Goal: Navigation & Orientation: Understand site structure

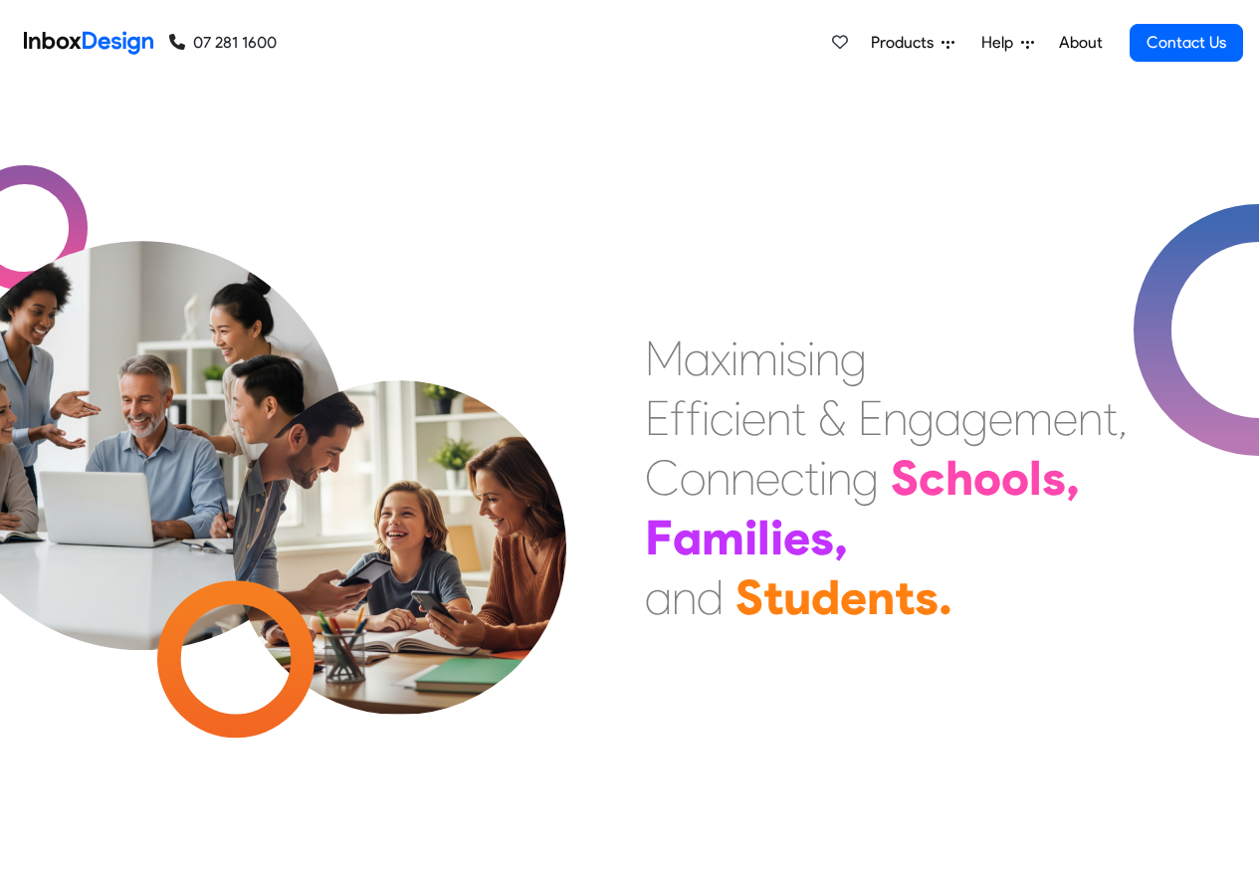
click at [918, 43] on span "Products" at bounding box center [906, 43] width 71 height 24
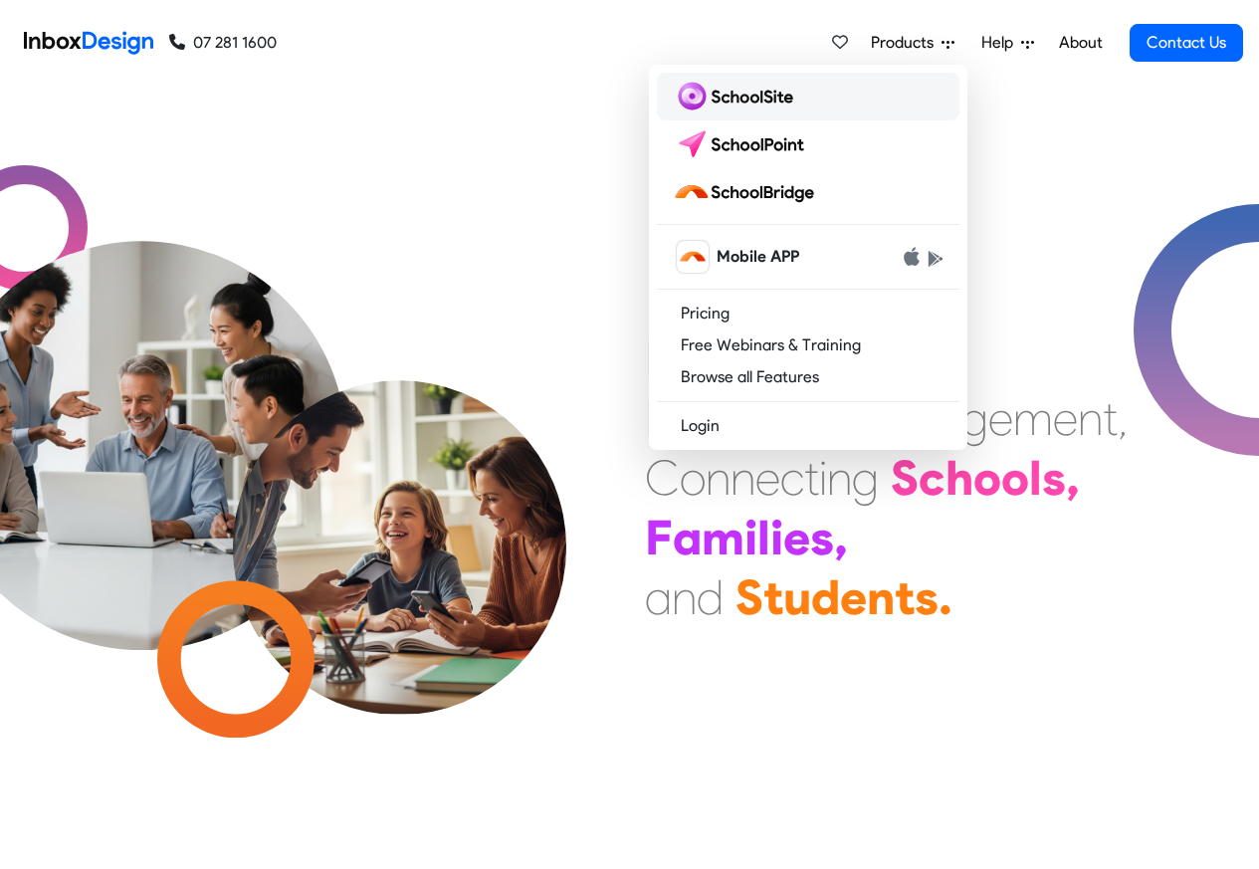
click at [708, 99] on img at bounding box center [737, 97] width 128 height 32
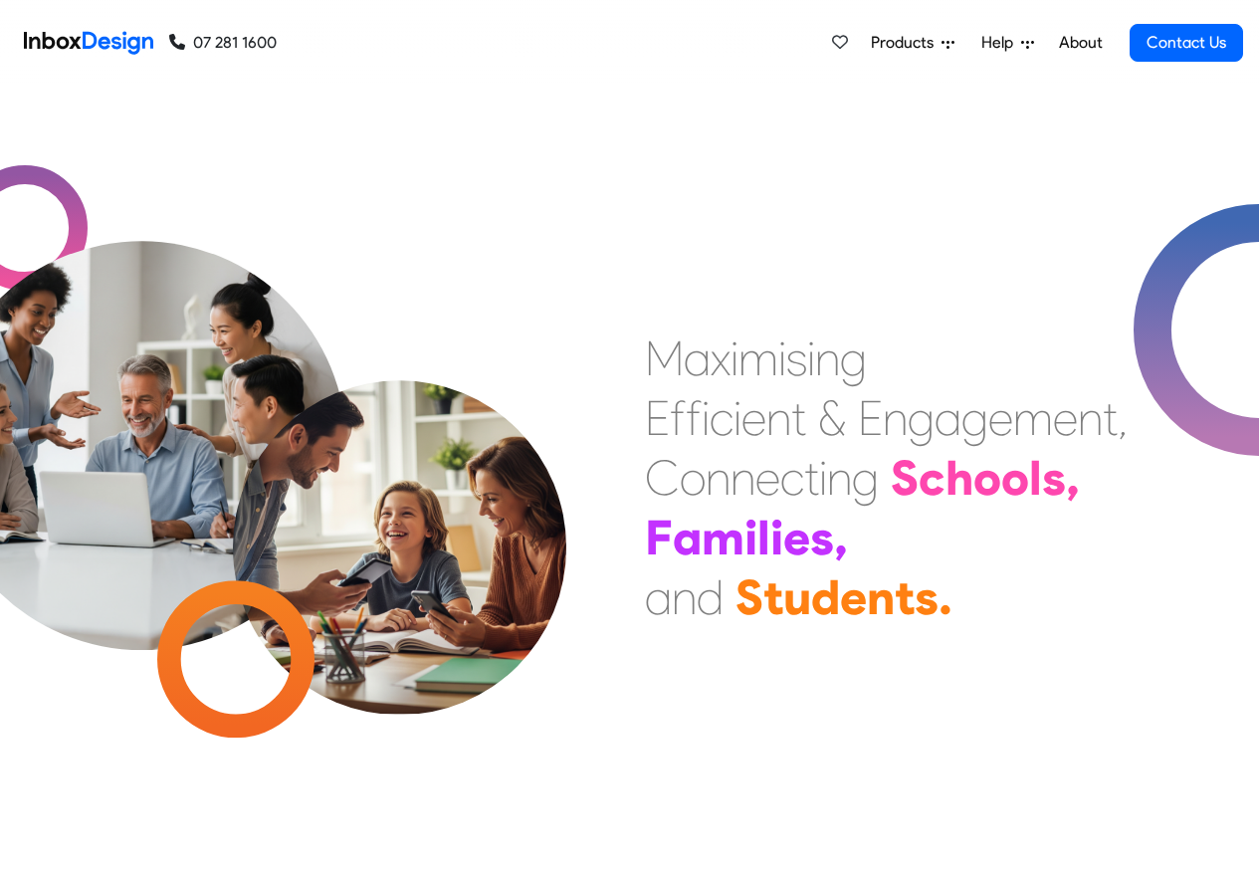
click at [957, 44] on link "Products" at bounding box center [912, 43] width 99 height 40
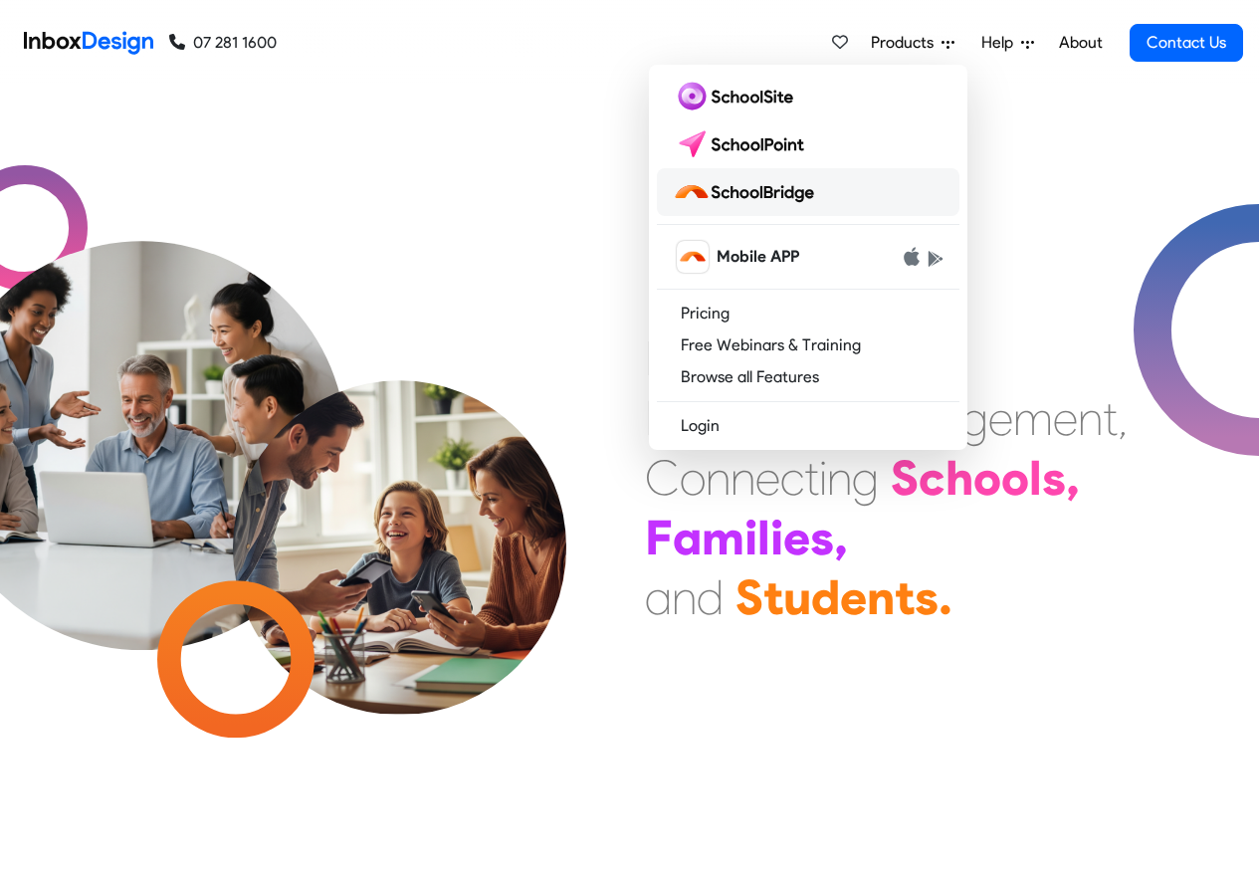
click at [748, 192] on img at bounding box center [747, 192] width 149 height 32
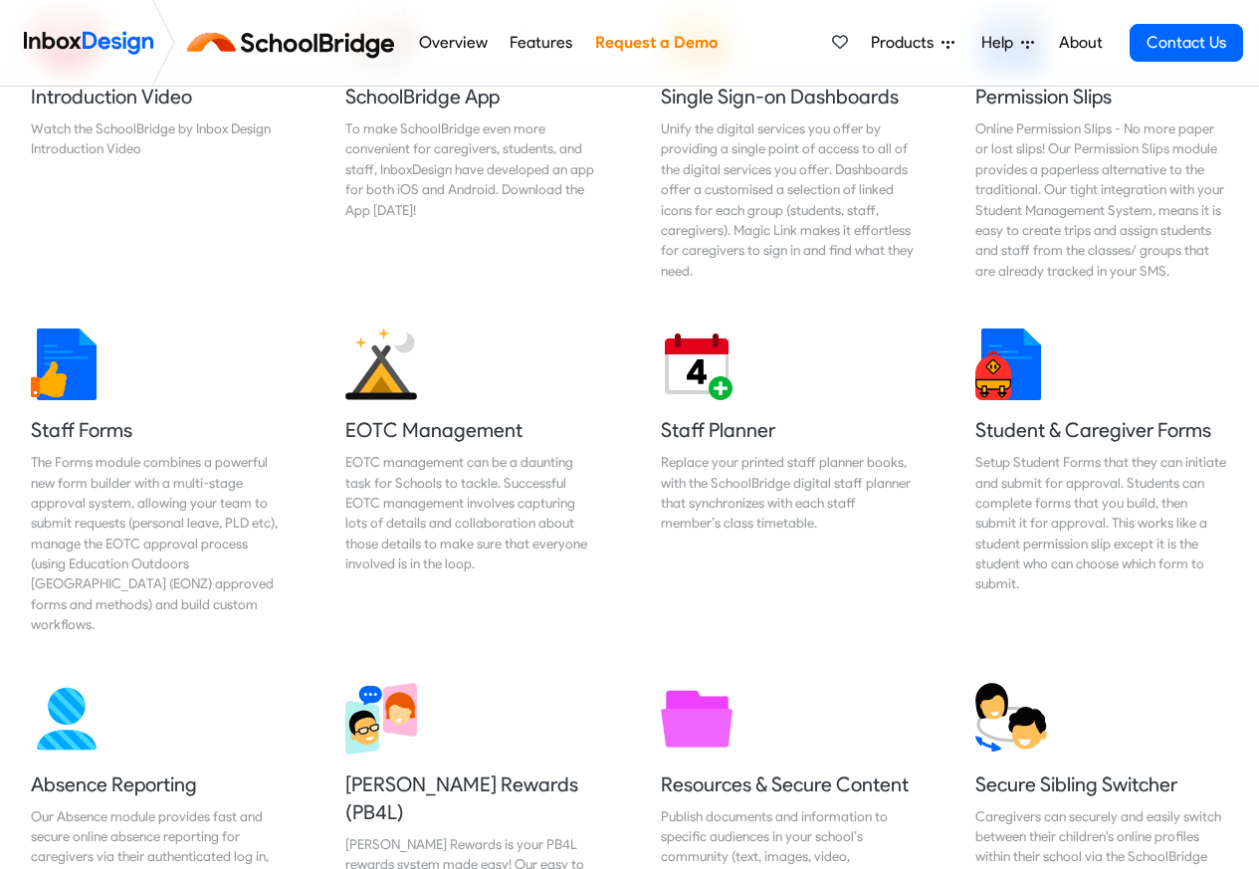
scroll to position [836, 0]
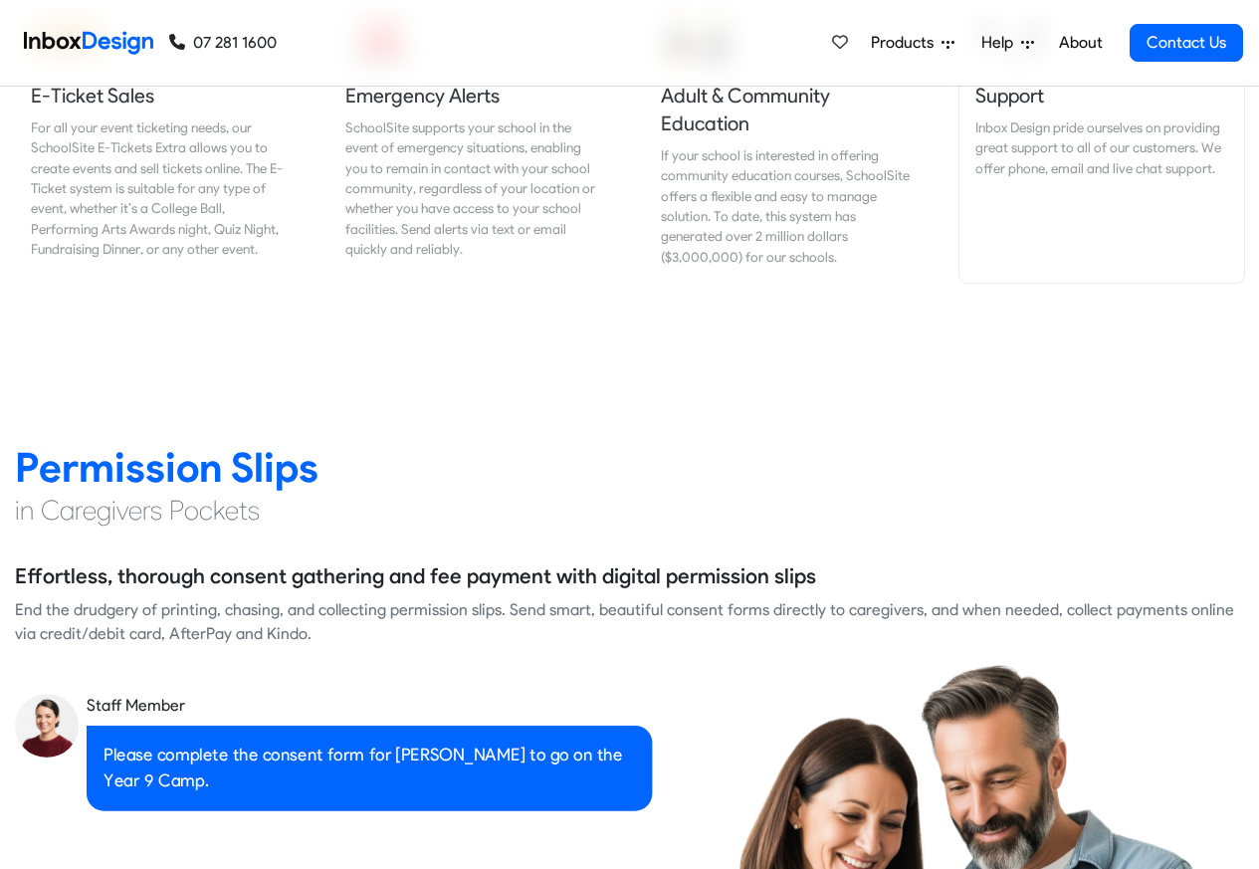
scroll to position [2507, 0]
